Goal: Find specific page/section: Find specific page/section

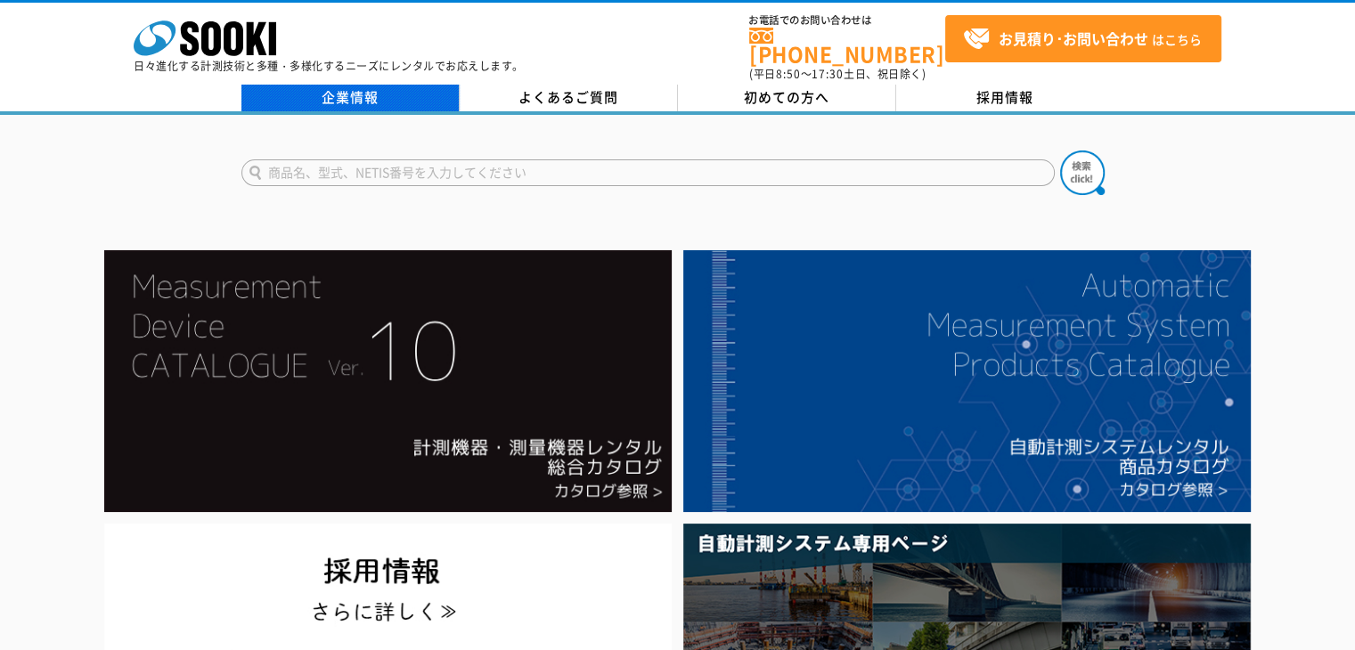
click at [374, 90] on link "企業情報" at bounding box center [350, 98] width 218 height 27
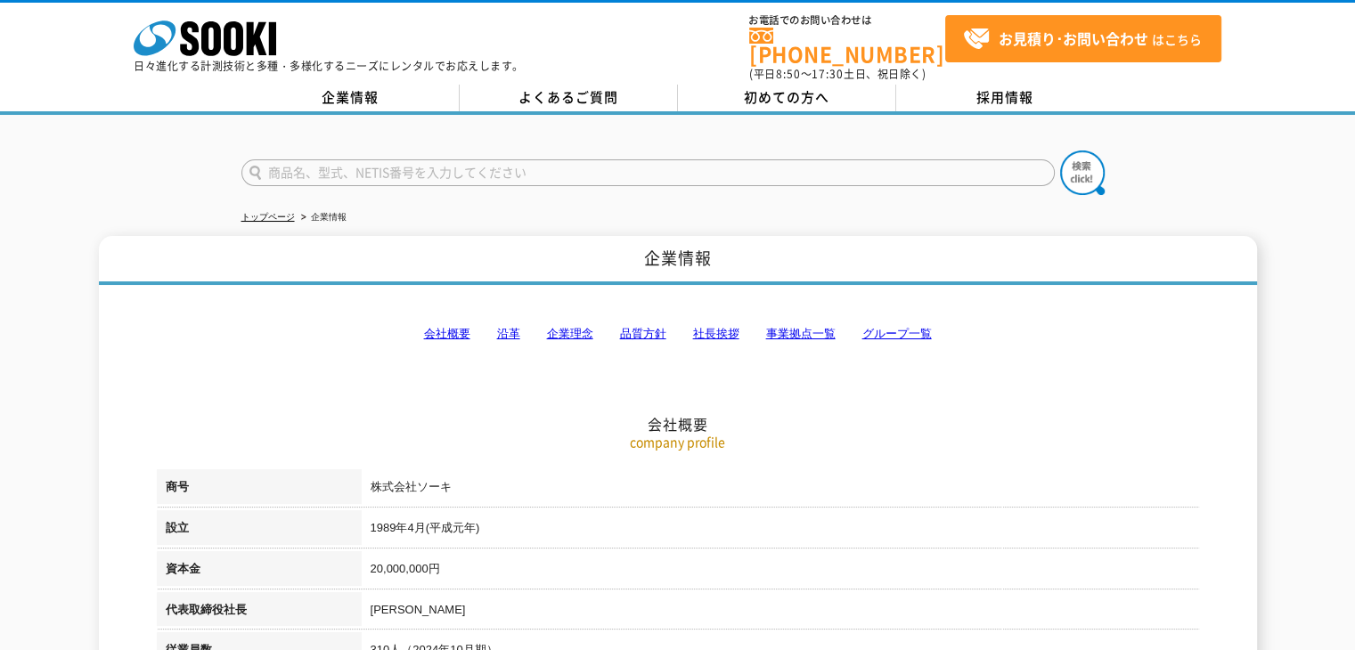
click at [801, 327] on link "事業拠点一覧" at bounding box center [800, 333] width 69 height 13
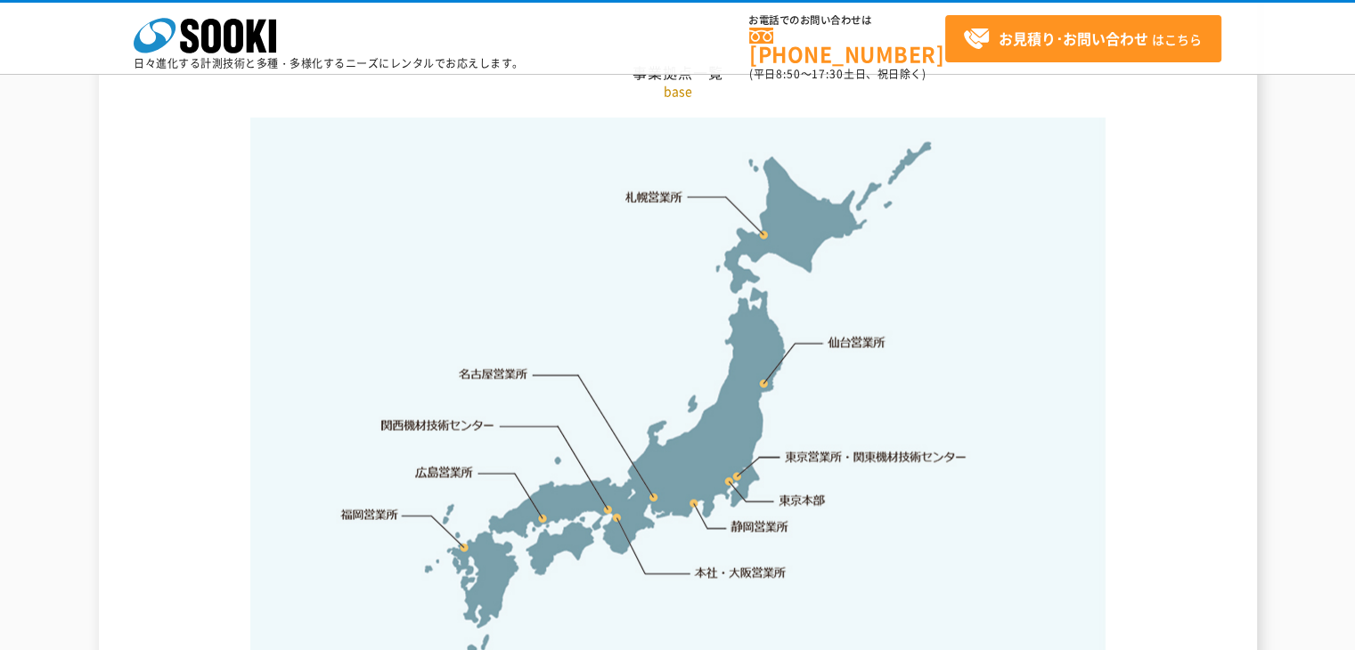
scroll to position [3672, 0]
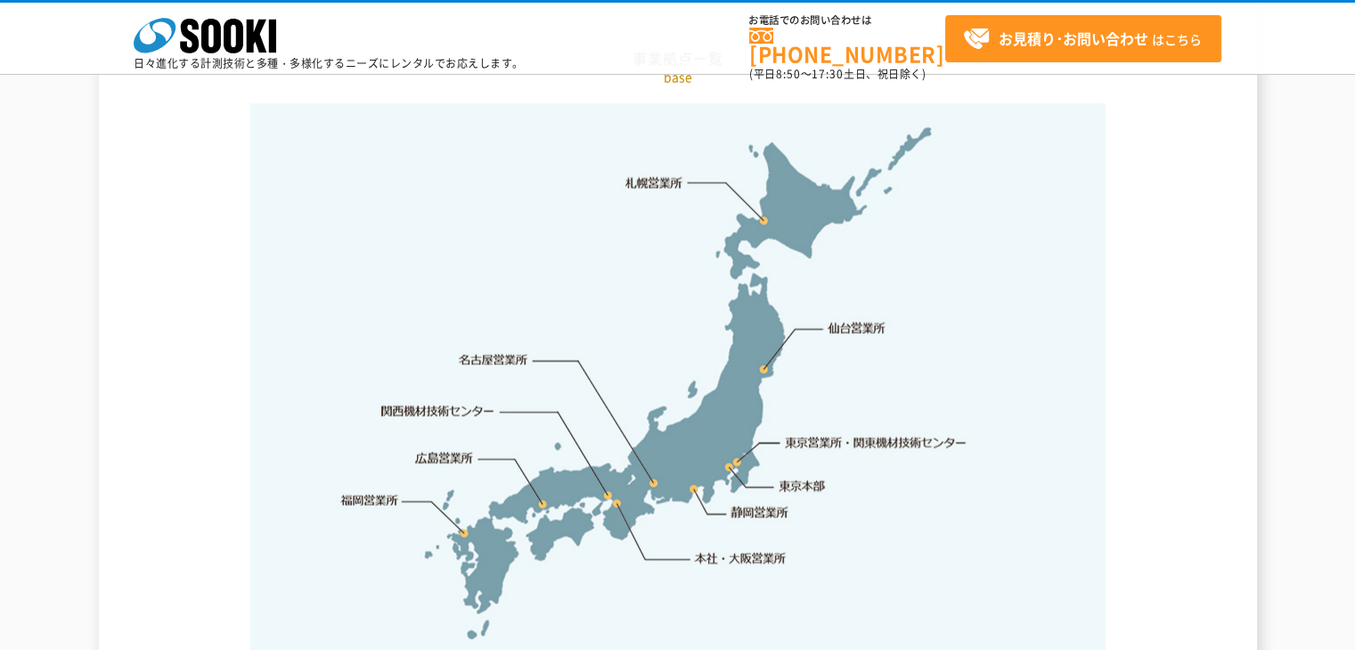
click at [735, 504] on link "静岡営業所" at bounding box center [759, 513] width 58 height 18
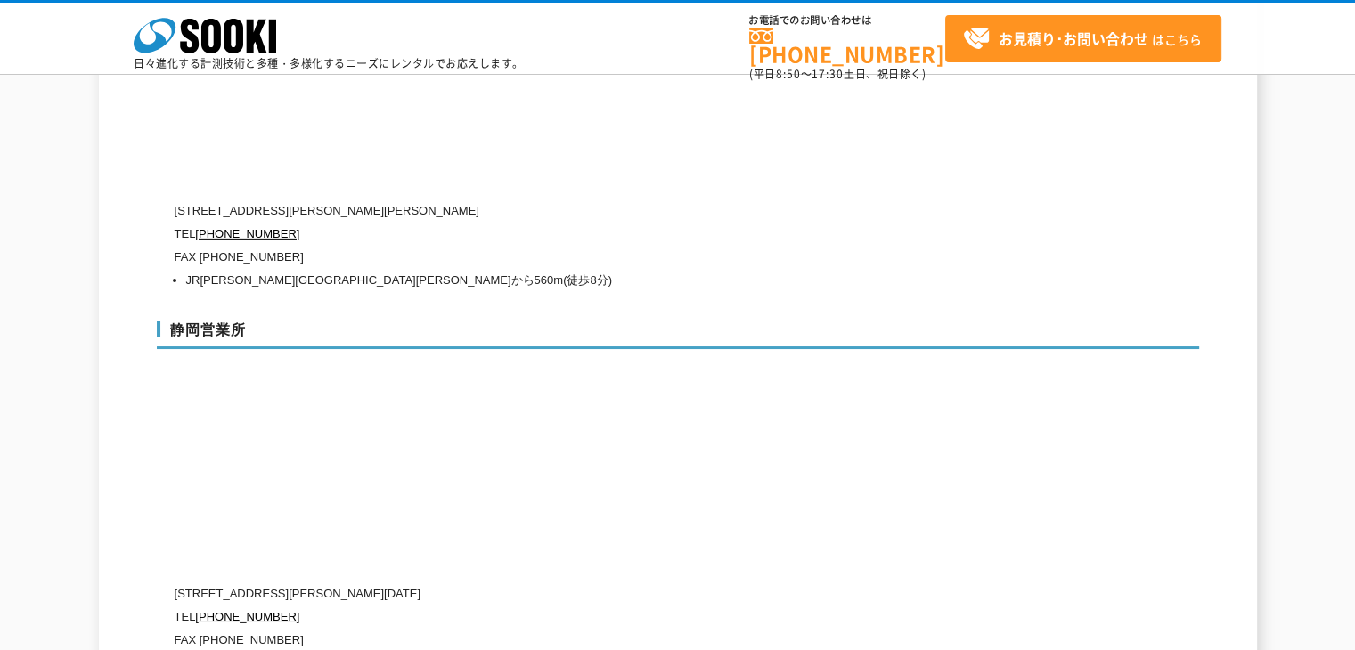
scroll to position [5772, 0]
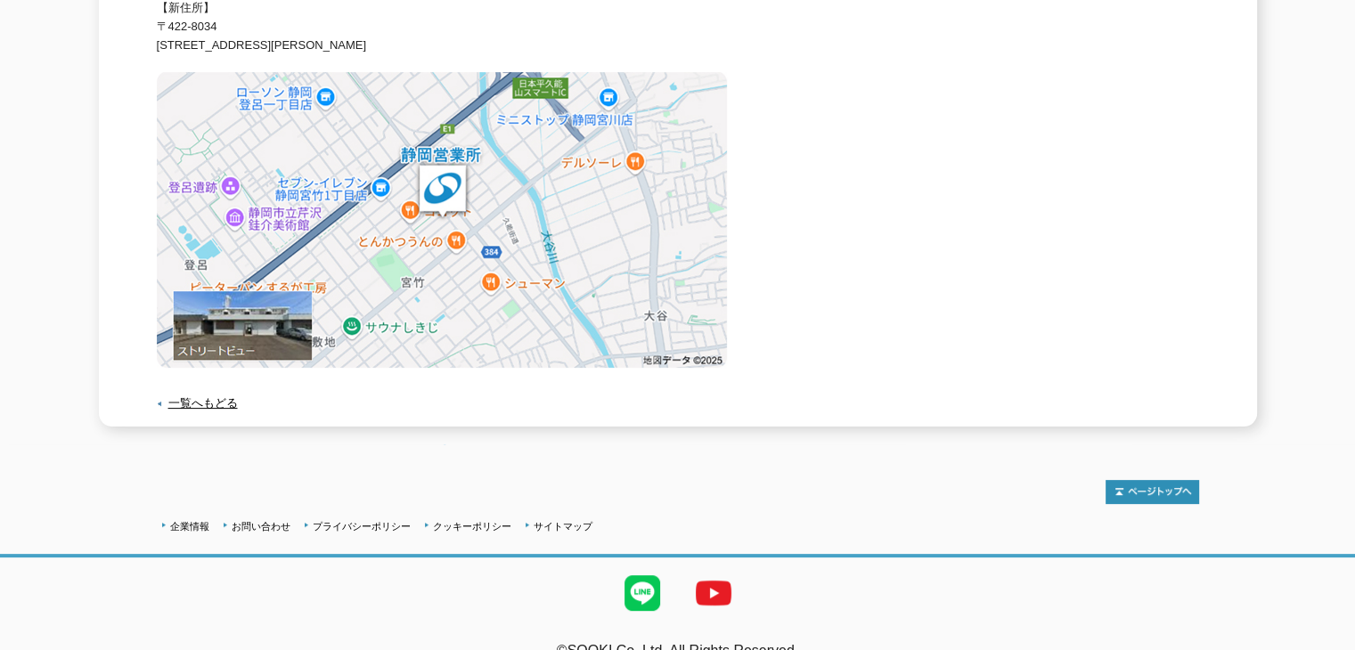
scroll to position [406, 0]
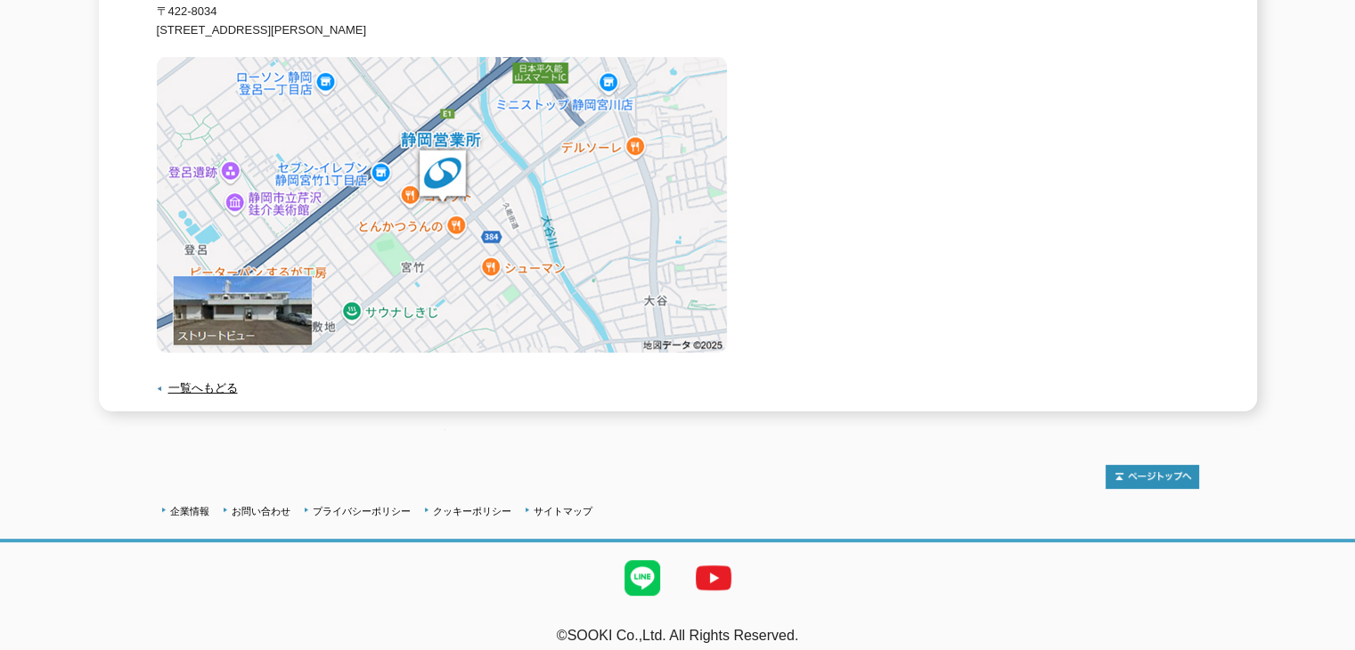
click at [270, 295] on img at bounding box center [442, 205] width 570 height 296
